Goal: Information Seeking & Learning: Find specific fact

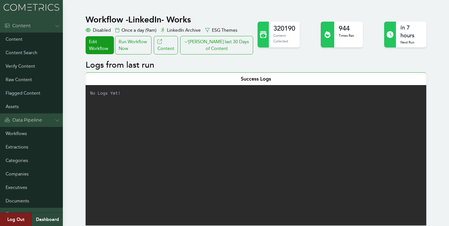
scroll to position [387, 0]
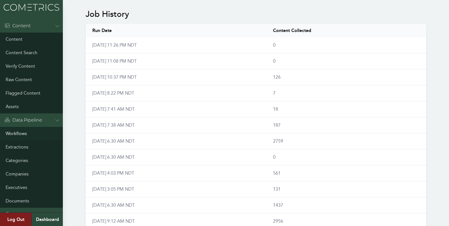
click at [15, 129] on link "Workflows" at bounding box center [31, 133] width 63 height 13
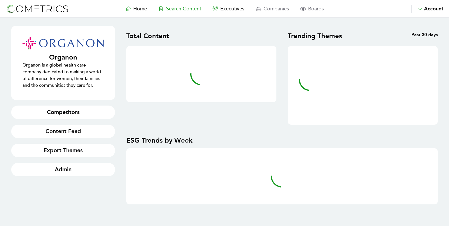
click at [176, 9] on span "Search Content" at bounding box center [183, 9] width 35 height 6
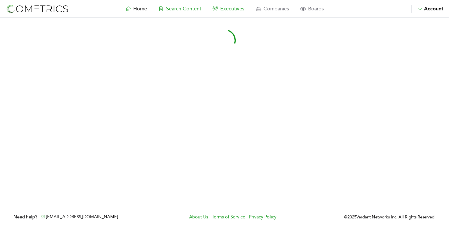
click at [233, 8] on span "Executives" at bounding box center [232, 9] width 24 height 6
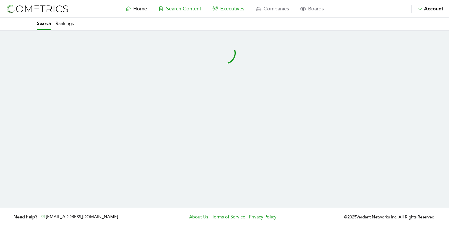
click at [186, 8] on span "Search Content" at bounding box center [183, 9] width 35 height 6
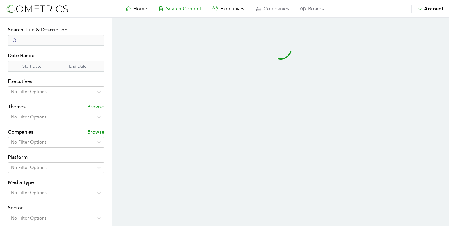
select select "50"
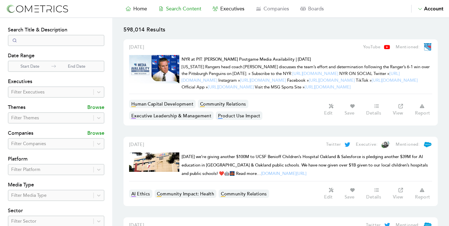
click at [51, 96] on div "Filter Executives" at bounding box center [50, 92] width 85 height 10
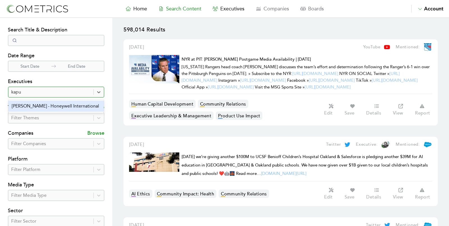
type input "kapur"
click at [43, 105] on div "Vimal Kapur - Honeywell International" at bounding box center [55, 105] width 95 height 11
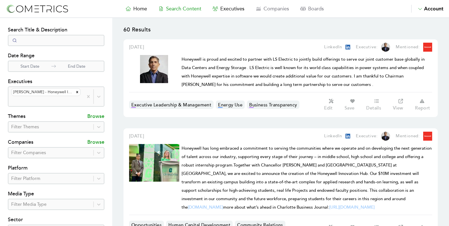
scroll to position [344, 0]
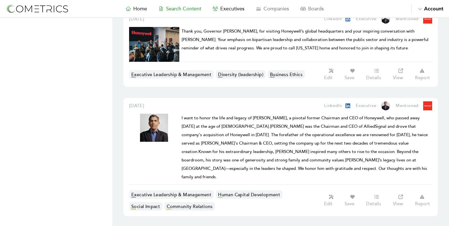
click at [248, 126] on span "I want to honor the life and legacy of Larry Bossidy, a pivotal former Chairman…" at bounding box center [304, 147] width 246 height 64
click at [268, 114] on h1 "I want to honor the life and legacy of Larry Bossidy, a pivotal former Chairman…" at bounding box center [306, 147] width 250 height 67
click at [286, 149] on h1 "I want to honor the life and legacy of Larry Bossidy, a pivotal former Chairman…" at bounding box center [306, 147] width 250 height 67
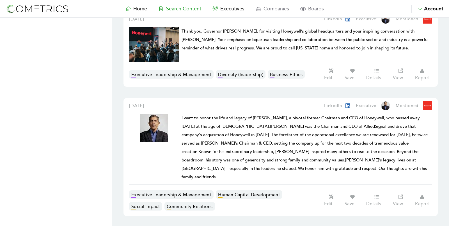
click at [402, 194] on icon at bounding box center [401, 196] width 6 height 4
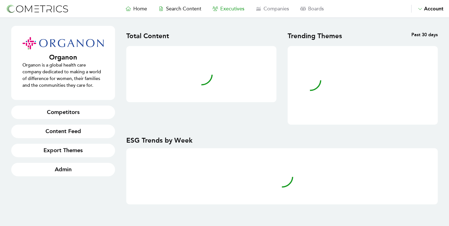
click at [228, 6] on span "Executives" at bounding box center [232, 9] width 24 height 6
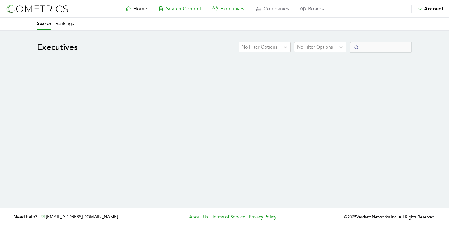
select select "50"
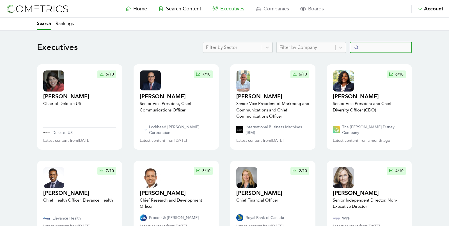
click at [365, 48] on input "Search" at bounding box center [380, 47] width 62 height 11
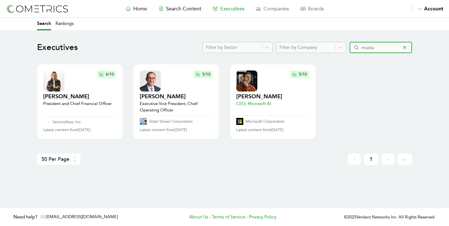
type input "musta"
click at [244, 96] on h2 "Mustafa Suleyman" at bounding box center [259, 97] width 46 height 8
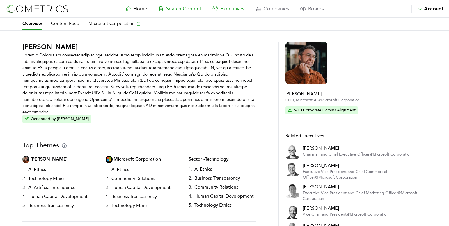
click at [176, 10] on span "Search Content" at bounding box center [183, 9] width 35 height 6
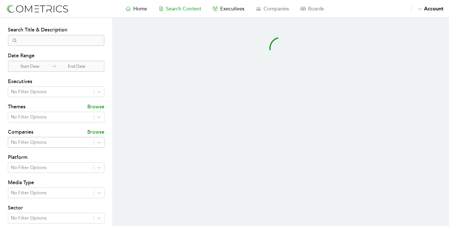
select select "50"
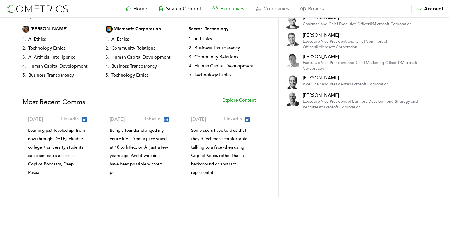
scroll to position [153, 0]
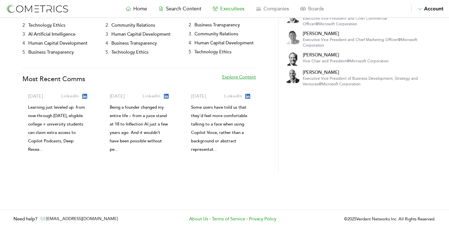
click at [234, 74] on link "Explore Content" at bounding box center [239, 82] width 34 height 16
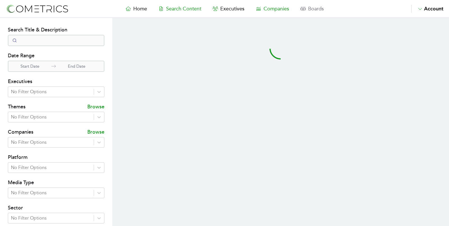
select select "50"
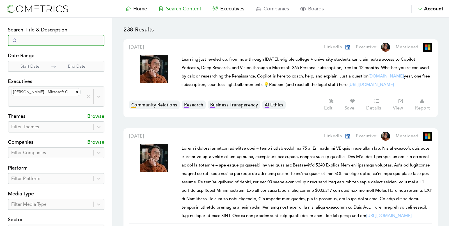
click at [40, 41] on input "Search" at bounding box center [56, 40] width 96 height 11
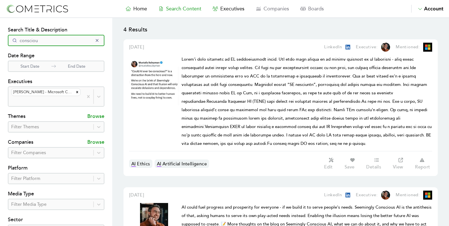
type input "consciou"
click at [3, 170] on section "Search Filters Search Title & Description consciou Date Range Start Date End Da…" at bounding box center [56, 165] width 112 height 295
click at [397, 159] on link "View" at bounding box center [401, 163] width 22 height 13
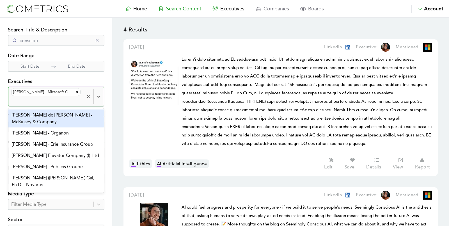
click at [81, 93] on div "Mustafa Suleyman - Microsoft Corporation" at bounding box center [45, 96] width 75 height 19
click at [79, 93] on div "Remove Mustafa Suleyman - Microsoft Corporation" at bounding box center [77, 91] width 6 height 7
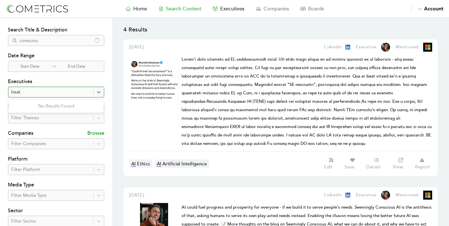
type input "beat"
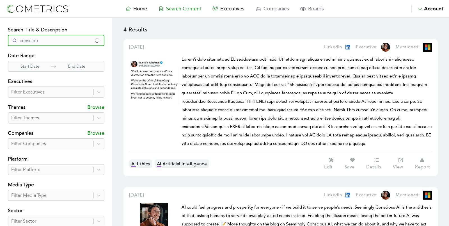
drag, startPoint x: 56, startPoint y: 44, endPoint x: 3, endPoint y: 30, distance: 55.6
click at [3, 30] on section "Search Filters Search Title & Description consciou Date Range Start Date End Da…" at bounding box center [56, 161] width 112 height 286
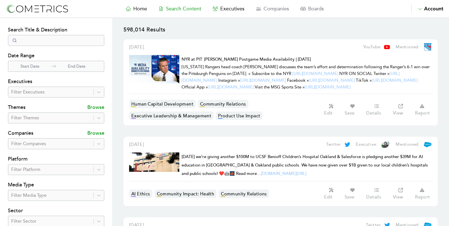
click at [39, 91] on div at bounding box center [50, 92] width 79 height 8
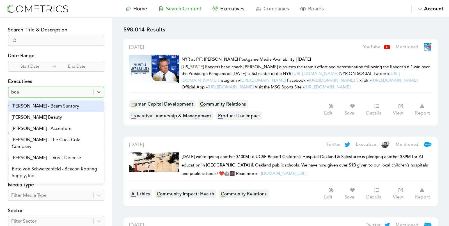
type input "beat"
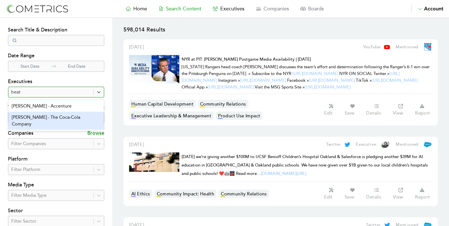
click at [39, 119] on div "[PERSON_NAME] - The Coca-Cola Company" at bounding box center [55, 121] width 95 height 18
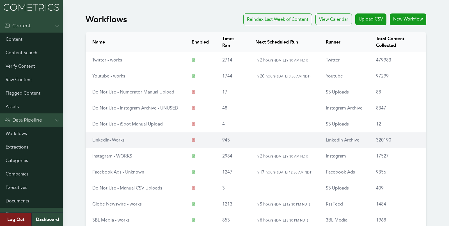
click at [100, 140] on link "LinkedIn- Works" at bounding box center [108, 139] width 32 height 5
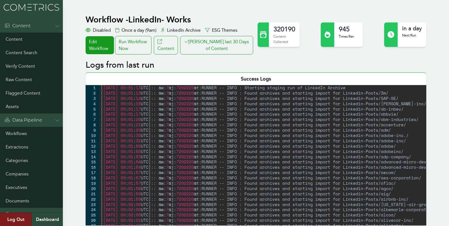
click at [229, 54] on button "Clair last 30 Days of Content" at bounding box center [216, 45] width 73 height 19
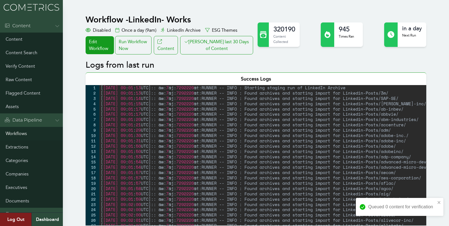
click at [18, 135] on link "Workflows" at bounding box center [31, 133] width 63 height 13
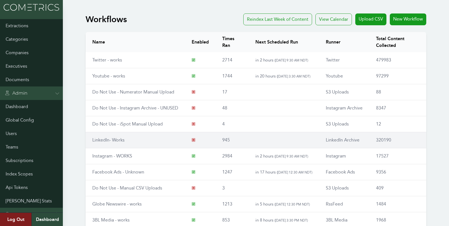
scroll to position [64, 0]
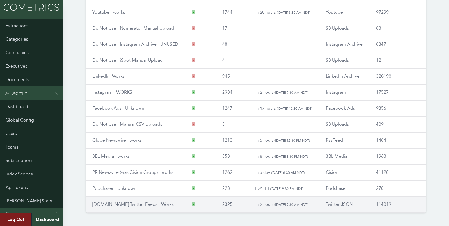
click at [108, 203] on link "[DOMAIN_NAME] Twitter Feeds - Works" at bounding box center [132, 203] width 81 height 5
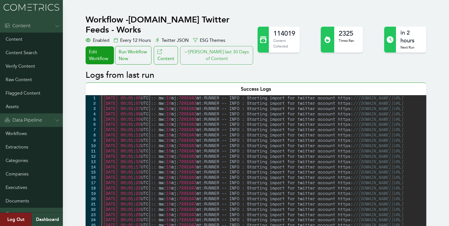
click at [208, 49] on button "[PERSON_NAME] last 30 Days of Content" at bounding box center [216, 55] width 73 height 19
click at [14, 132] on link "Workflows" at bounding box center [31, 133] width 63 height 13
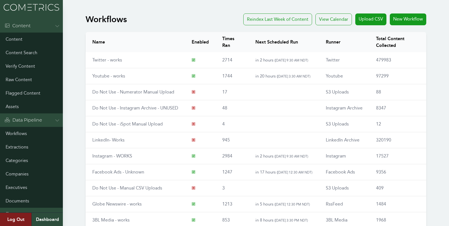
click at [77, 193] on body "Menu Content Content Content Search Verify Content Raw Content Flagged Content …" at bounding box center [224, 146] width 449 height 292
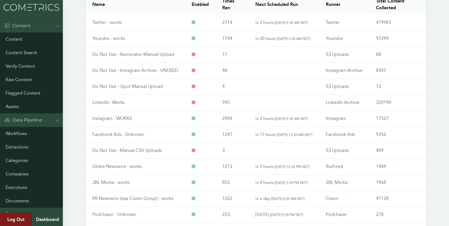
scroll to position [64, 0]
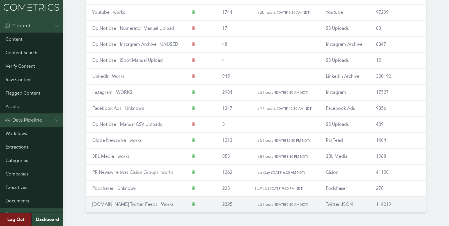
click at [119, 201] on link "[DOMAIN_NAME] Twitter Feeds - Works" at bounding box center [132, 203] width 81 height 5
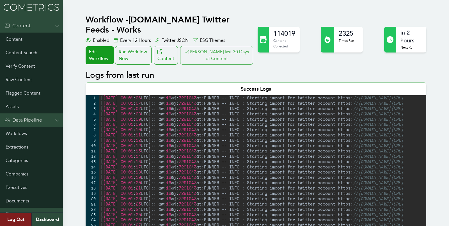
click at [228, 46] on button "Clair last 30 Days of Content" at bounding box center [216, 55] width 73 height 19
click at [15, 128] on link "Workflows" at bounding box center [31, 133] width 63 height 13
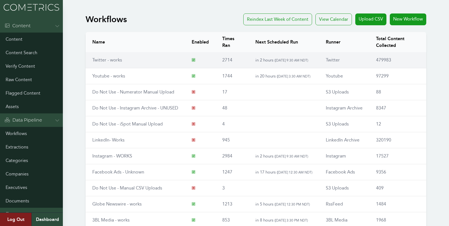
click at [97, 63] on td "Twitter - works" at bounding box center [135, 60] width 99 height 16
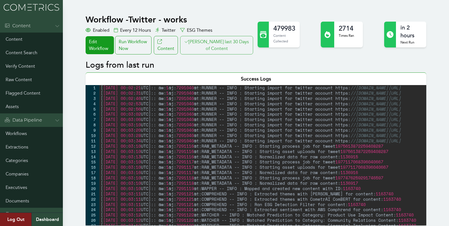
click at [217, 46] on button "Clair last 30 Days of Content" at bounding box center [216, 45] width 73 height 19
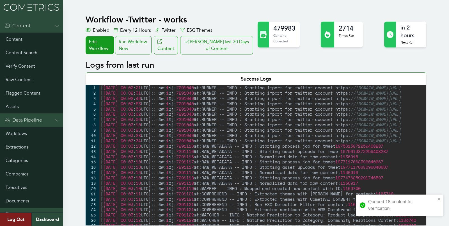
click at [40, 8] on img at bounding box center [31, 7] width 63 height 15
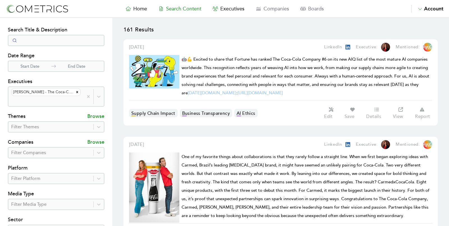
select select "50"
click at [137, 6] on span "Home" at bounding box center [140, 9] width 14 height 6
